Goal: Browse casually: Explore the website without a specific task or goal

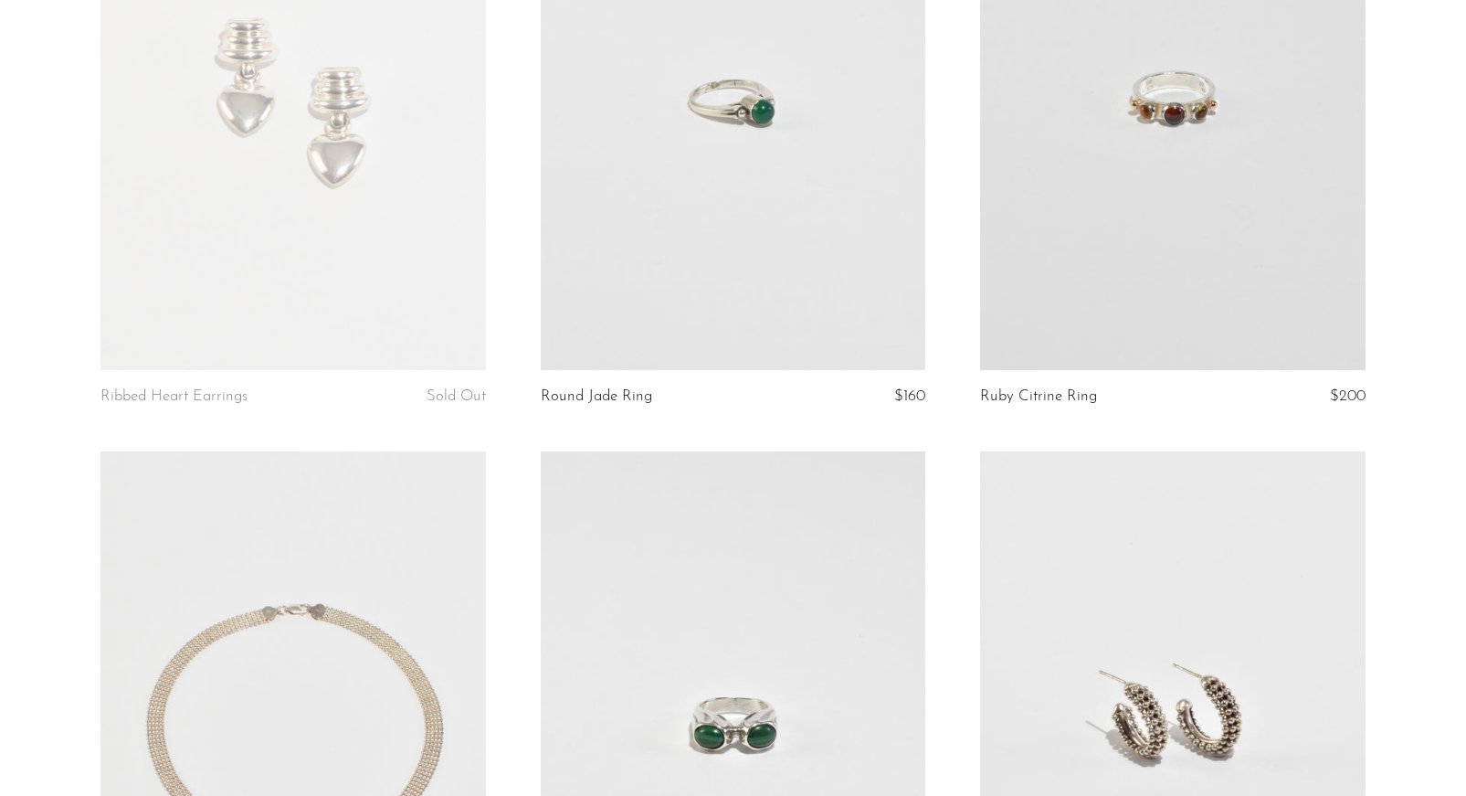
scroll to position [6962, 0]
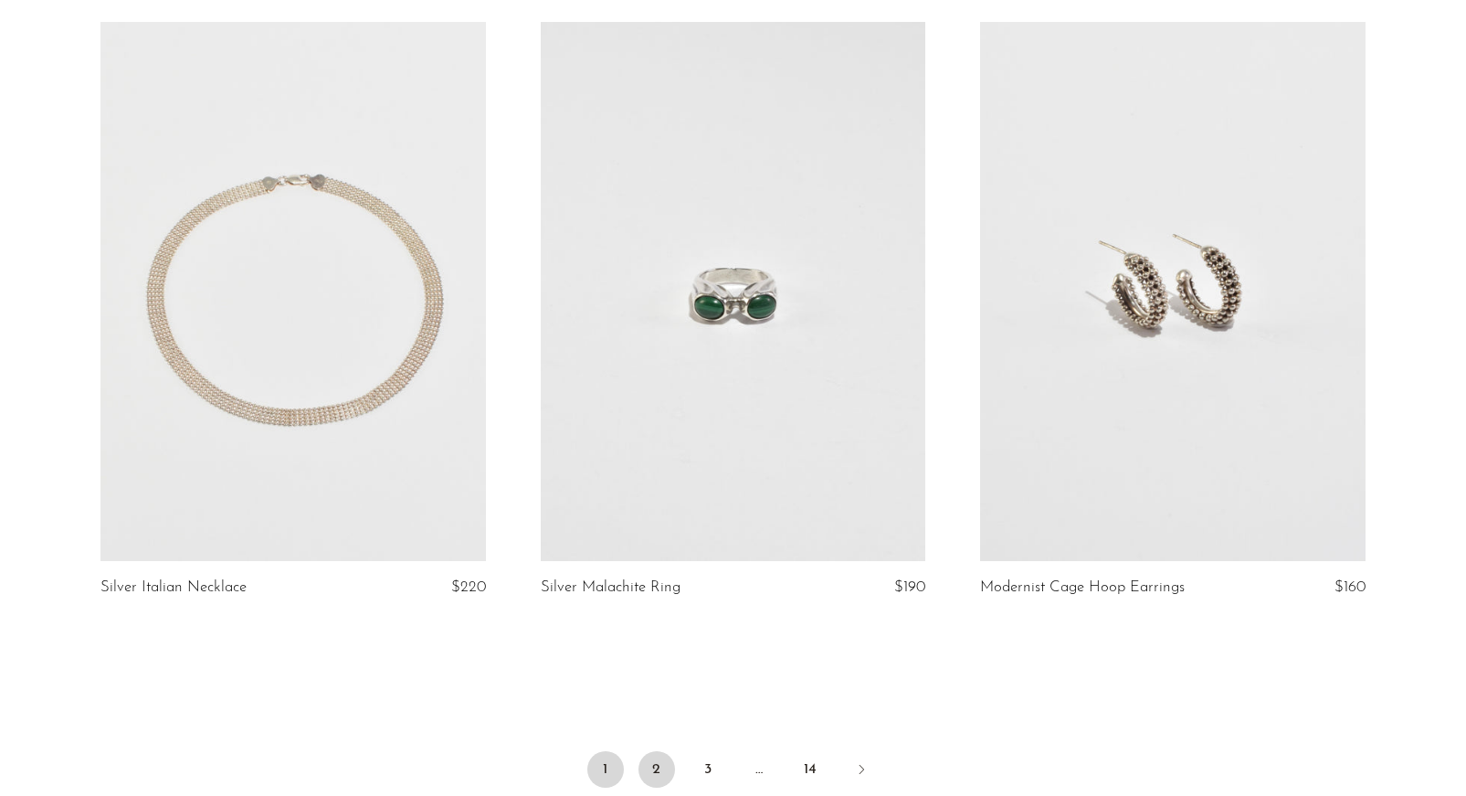
click at [658, 764] on link "2" at bounding box center [656, 769] width 37 height 37
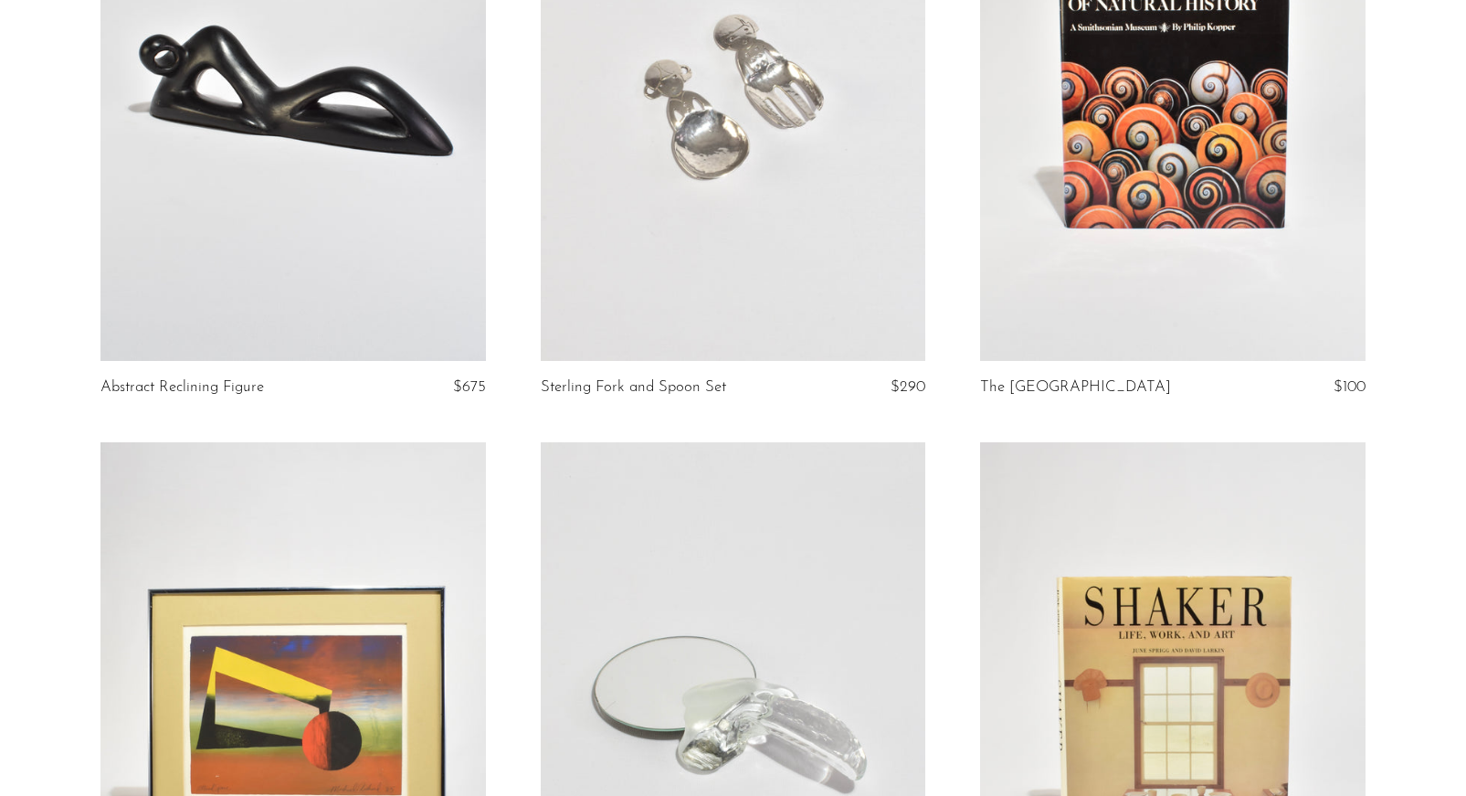
scroll to position [2256, 0]
